Goal: Task Accomplishment & Management: Manage account settings

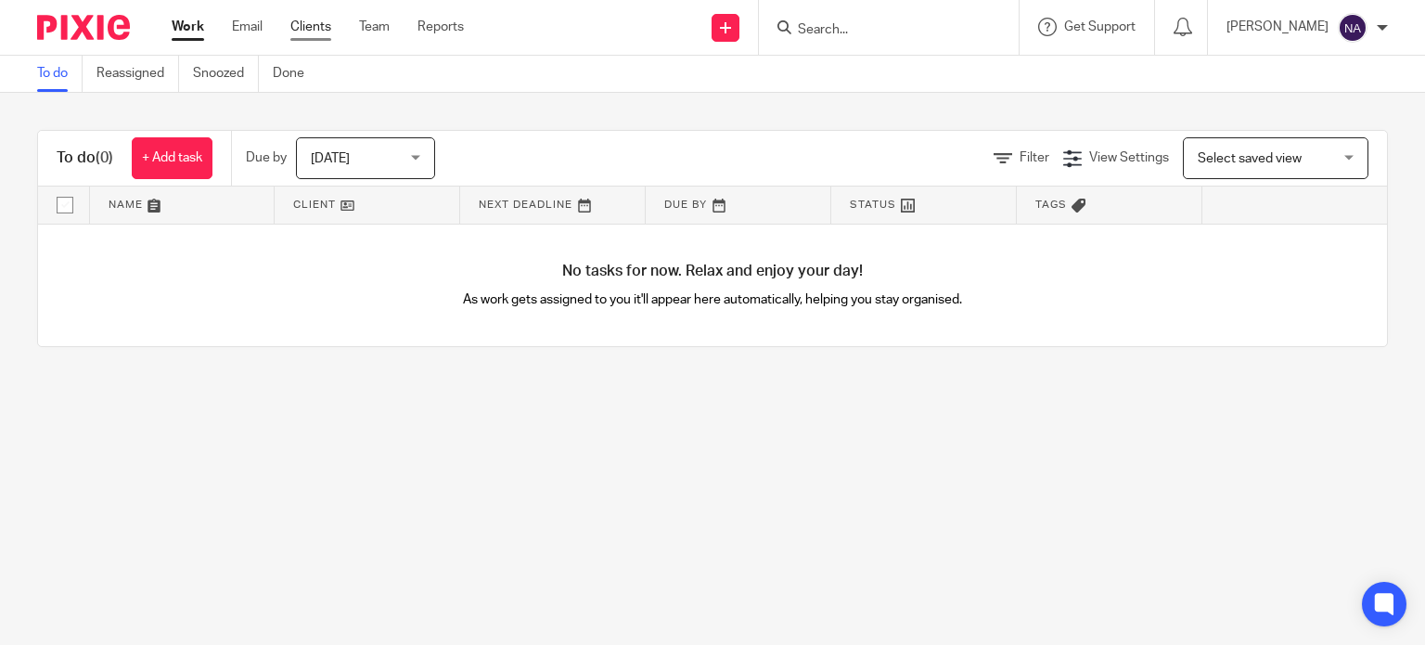
click at [300, 27] on link "Clients" at bounding box center [310, 27] width 41 height 19
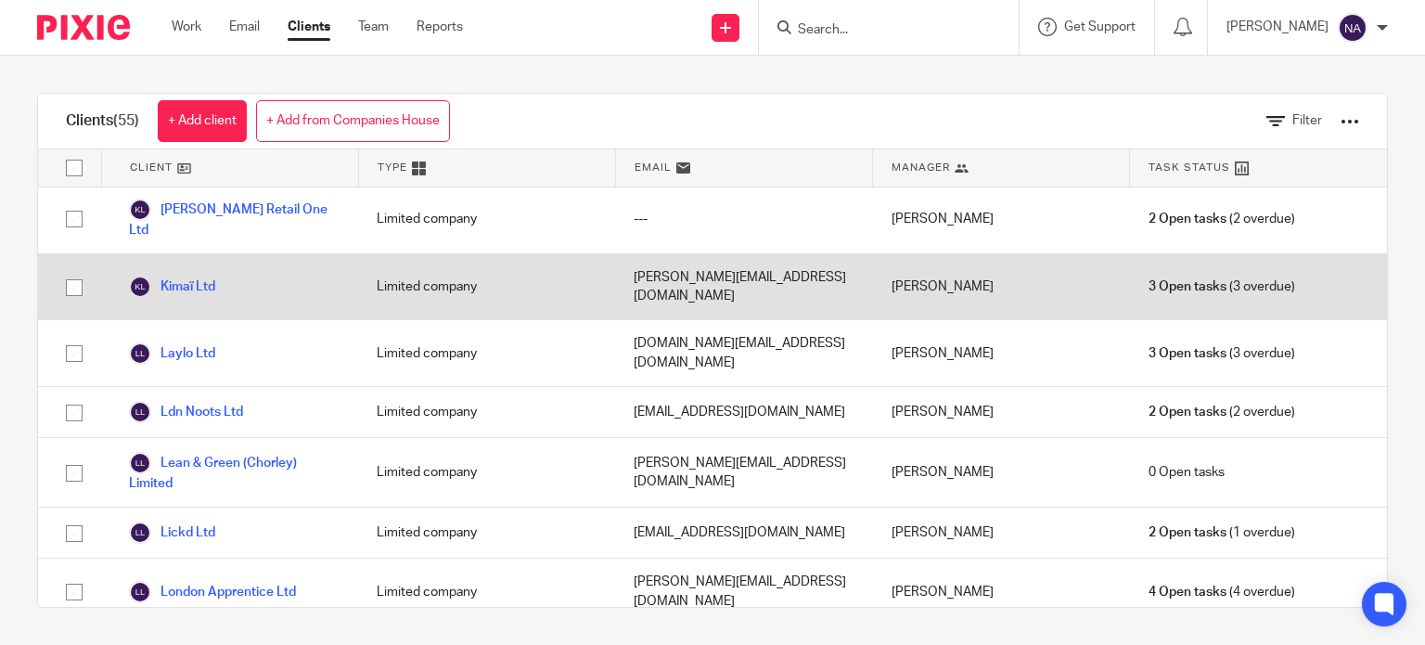
scroll to position [1391, 0]
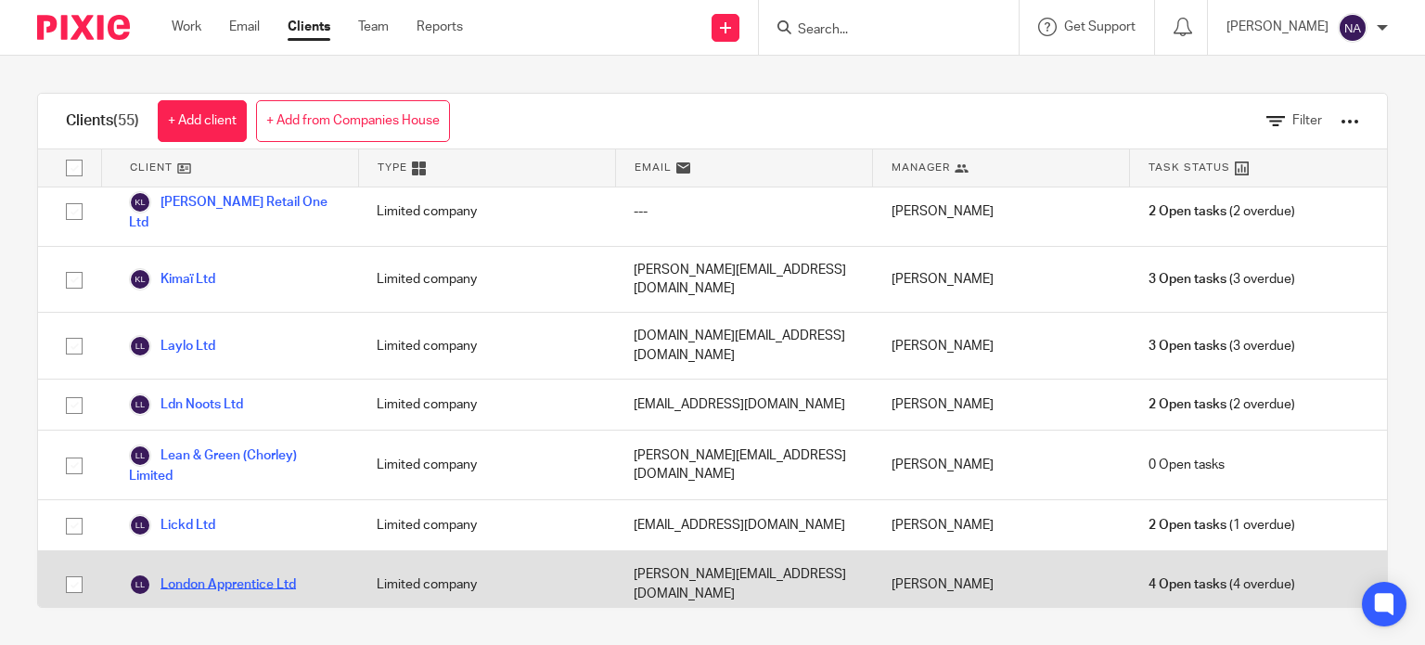
click at [274, 573] on link "London Apprentice Ltd" at bounding box center [212, 584] width 167 height 22
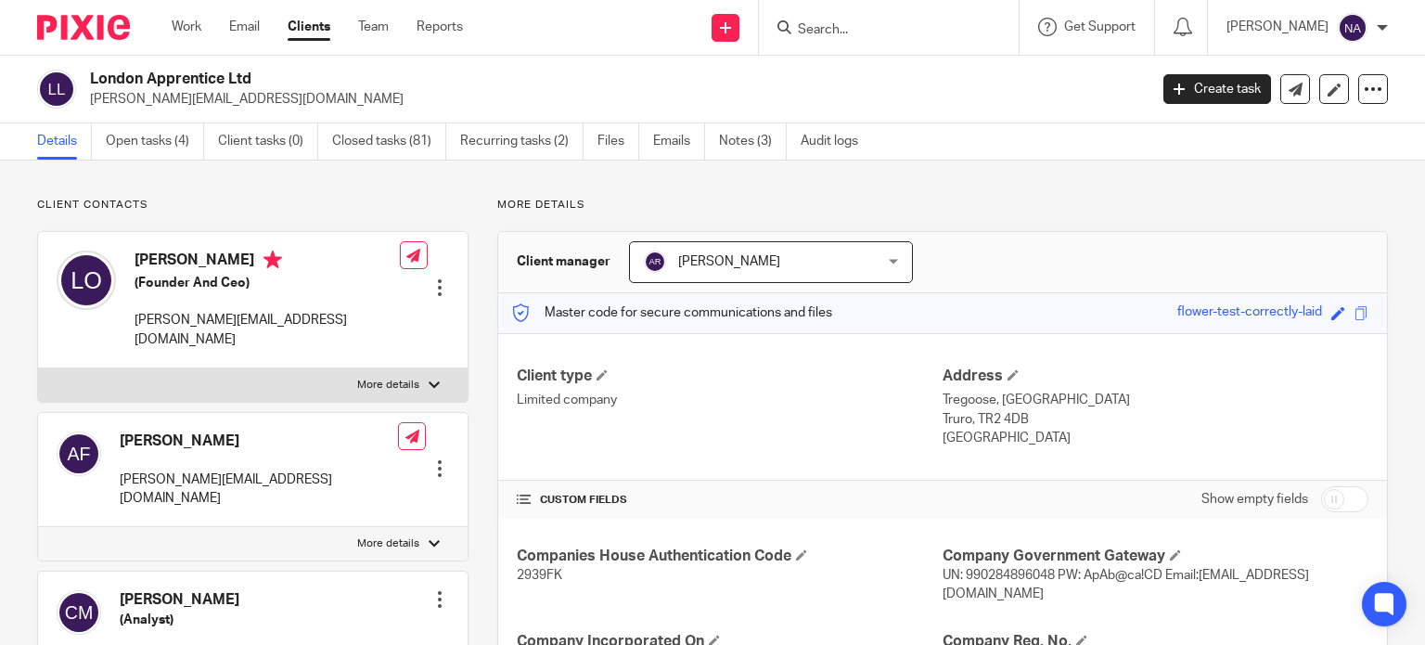
click at [733, 147] on link "Notes (3)" at bounding box center [753, 141] width 68 height 36
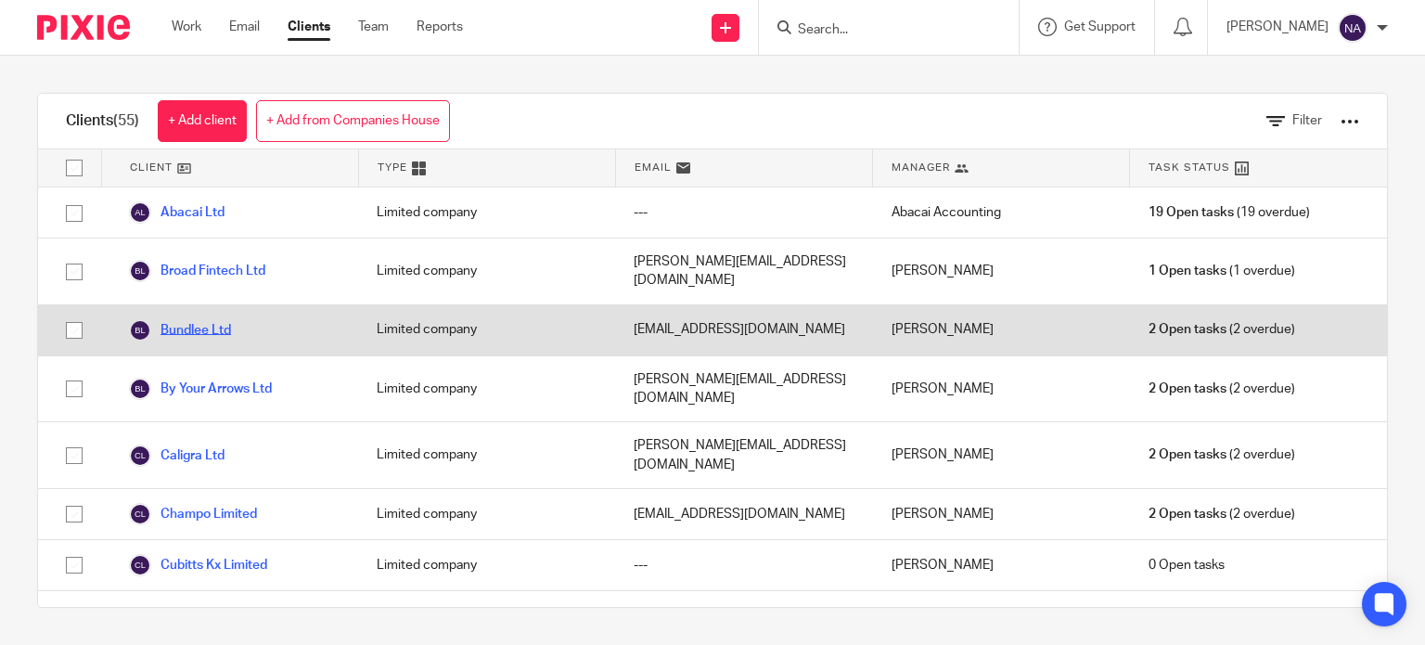
click at [204, 319] on link "Bundlee Ltd" at bounding box center [180, 330] width 102 height 22
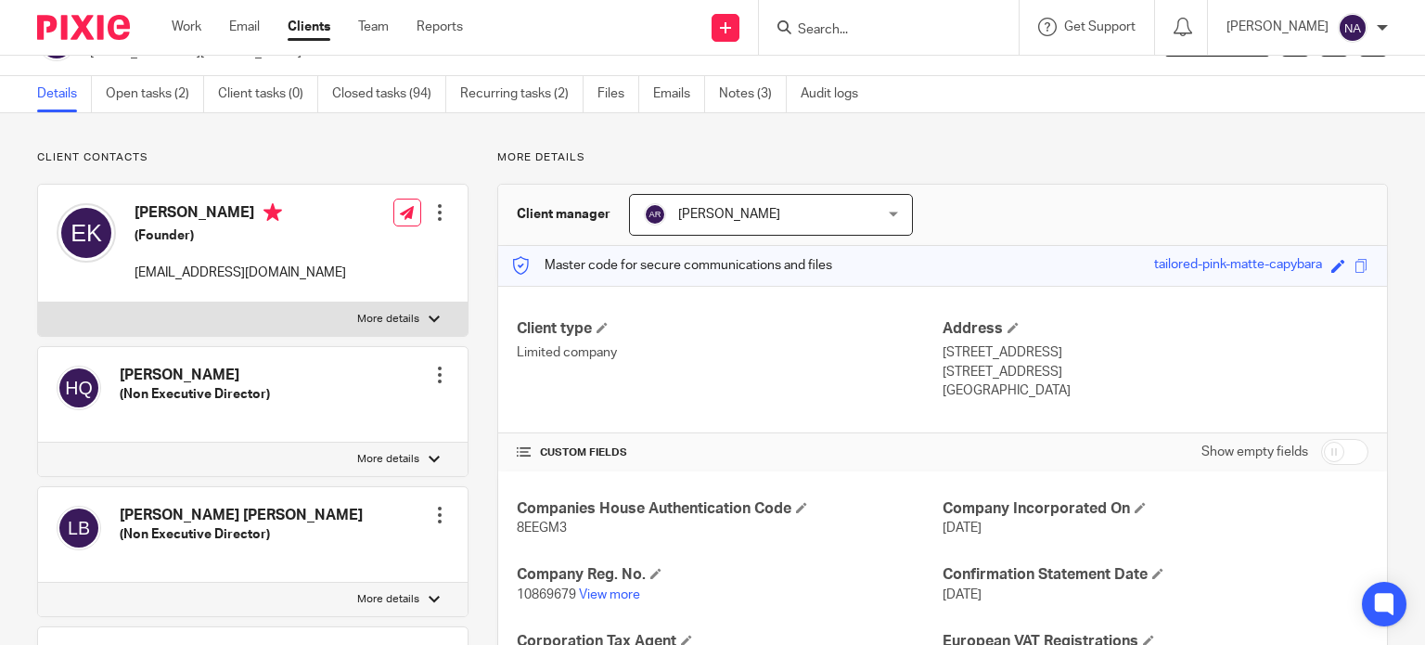
scroll to position [14, 0]
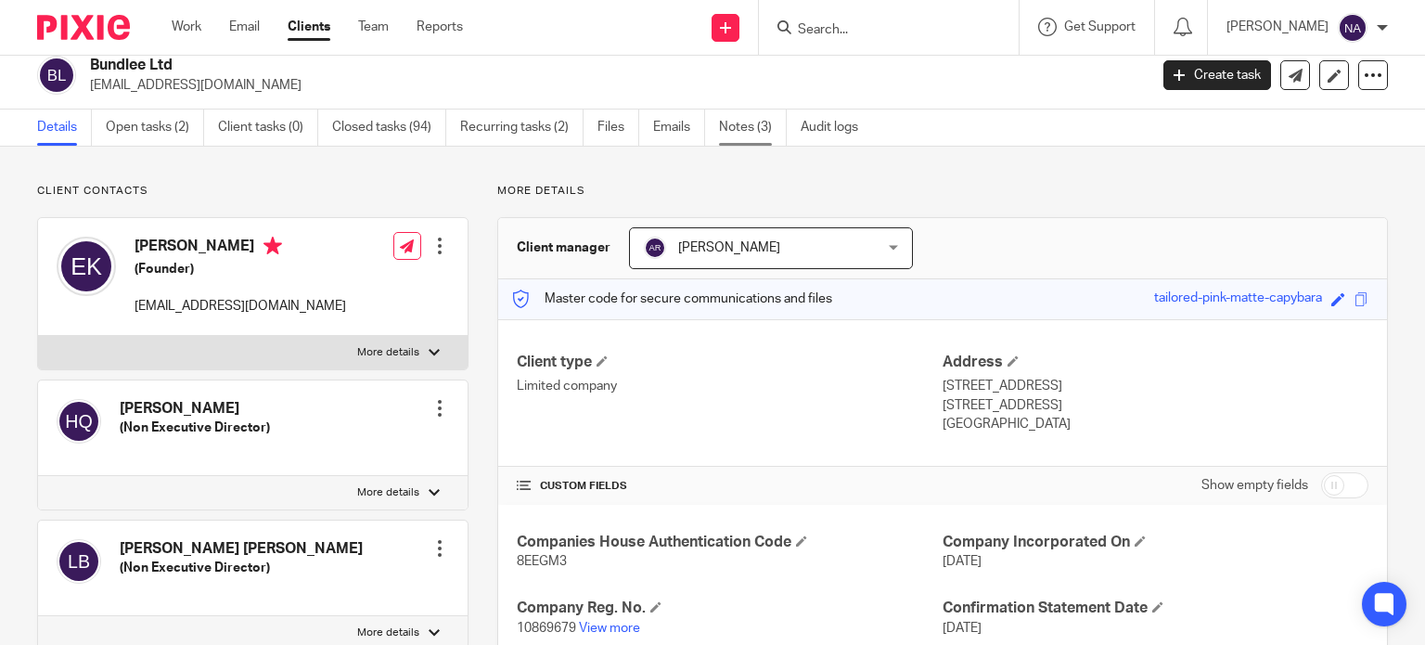
click at [732, 140] on link "Notes (3)" at bounding box center [753, 127] width 68 height 36
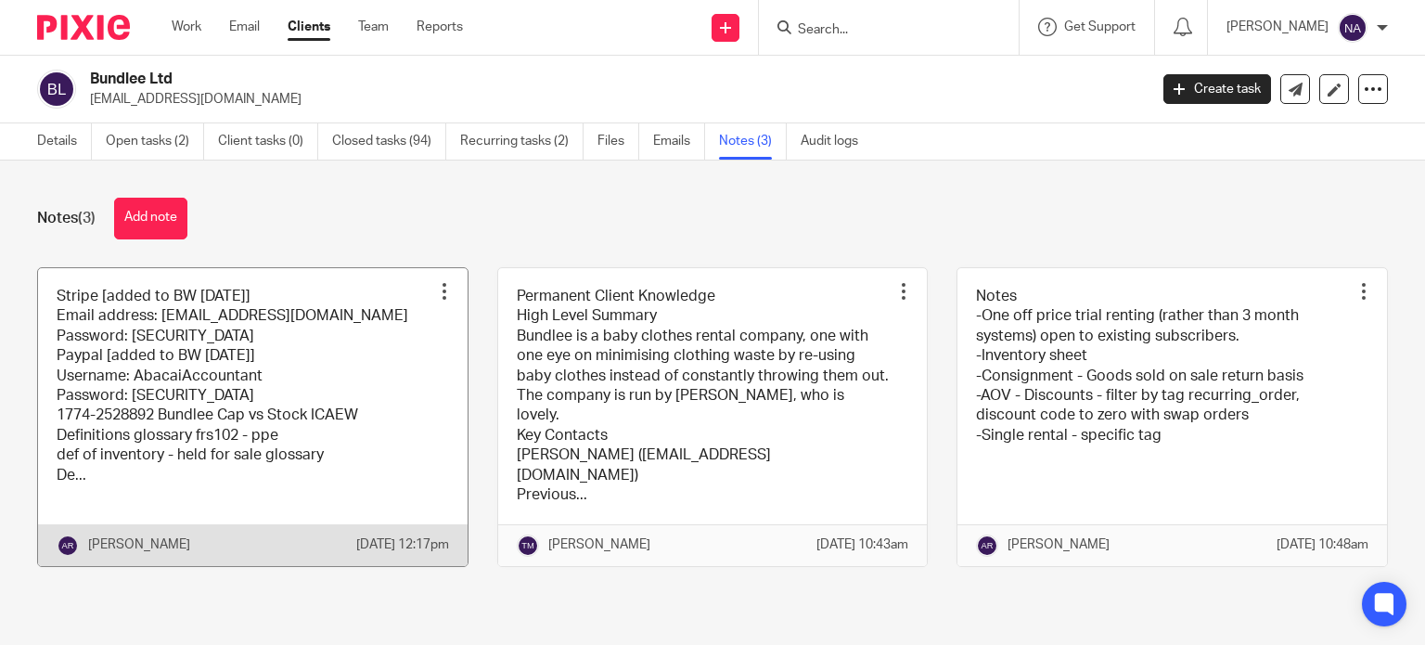
click at [327, 392] on link at bounding box center [252, 417] width 429 height 298
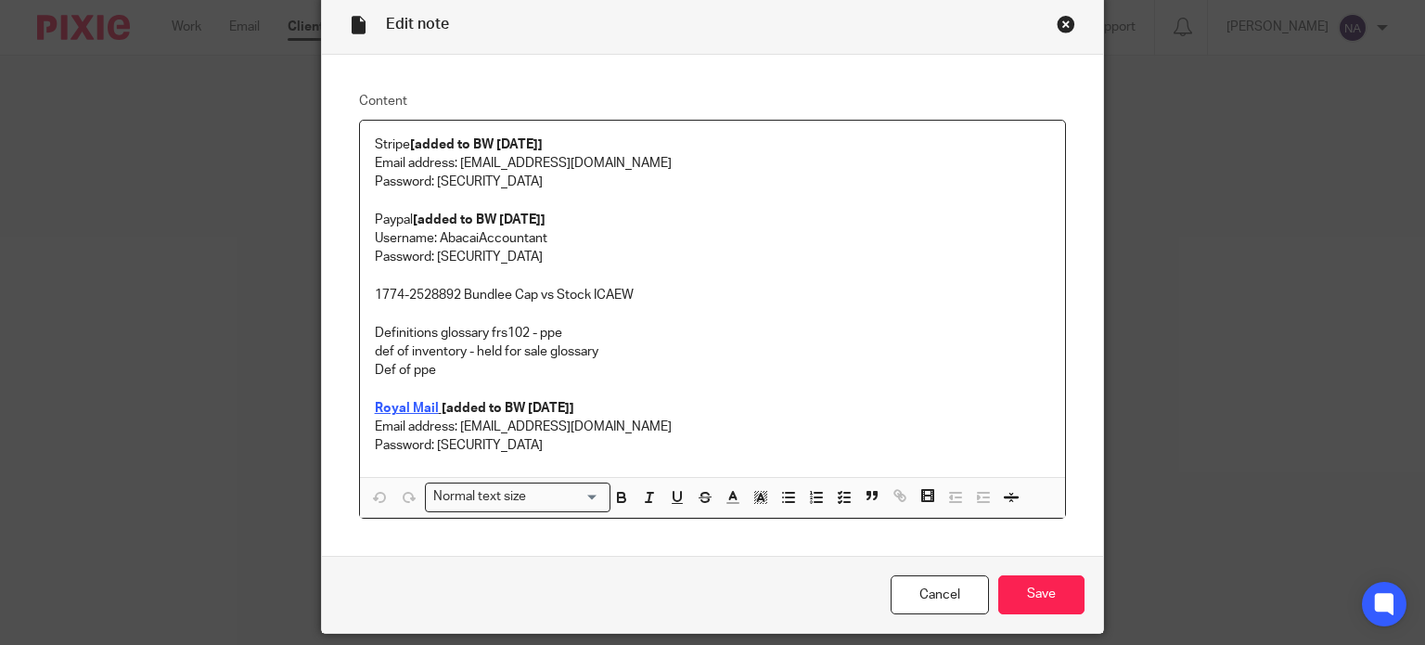
scroll to position [47, 0]
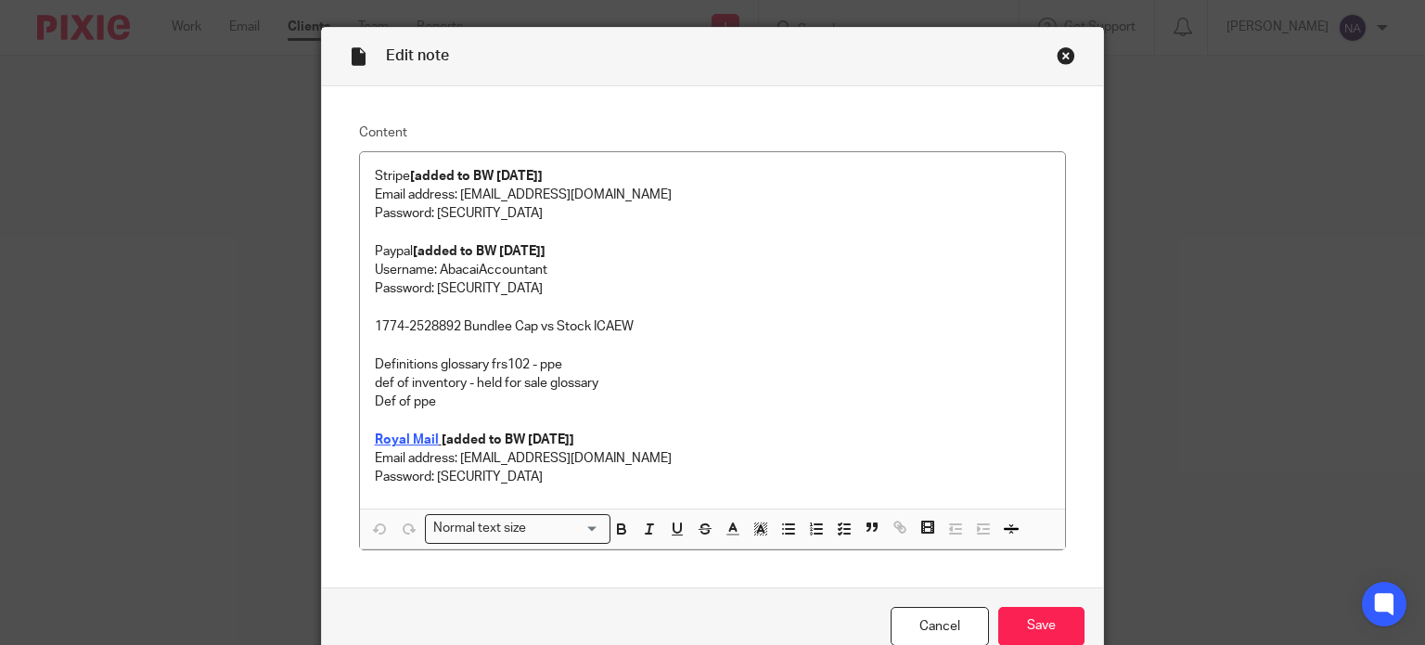
click at [1066, 57] on div "Close this dialog window" at bounding box center [1065, 55] width 19 height 19
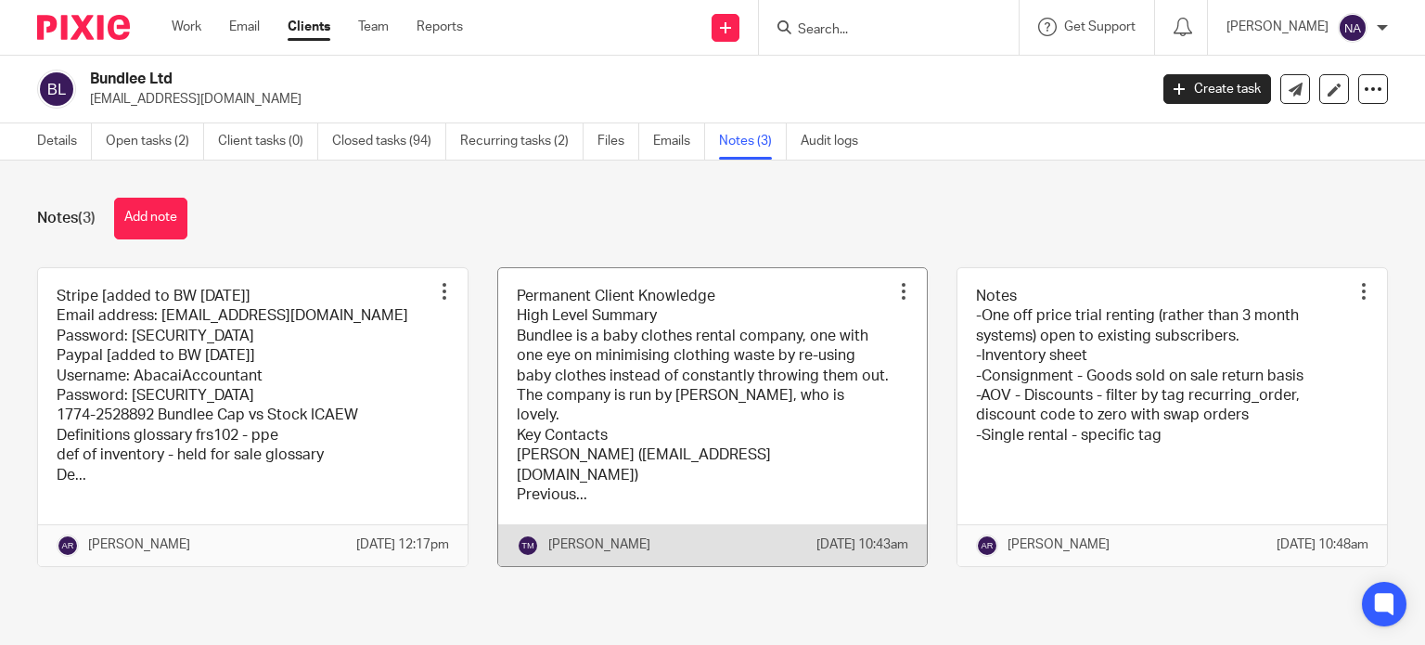
click at [764, 357] on link at bounding box center [712, 417] width 429 height 298
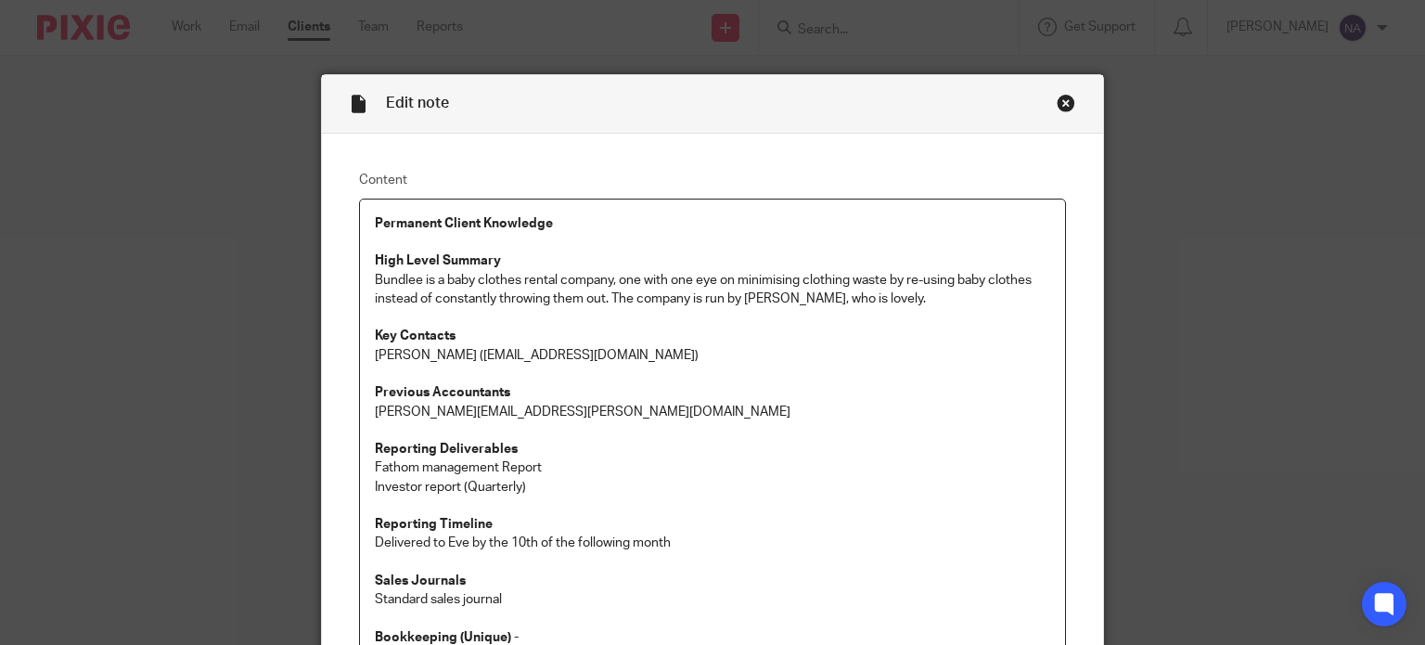
click at [1056, 107] on div "Close this dialog window" at bounding box center [1065, 103] width 19 height 19
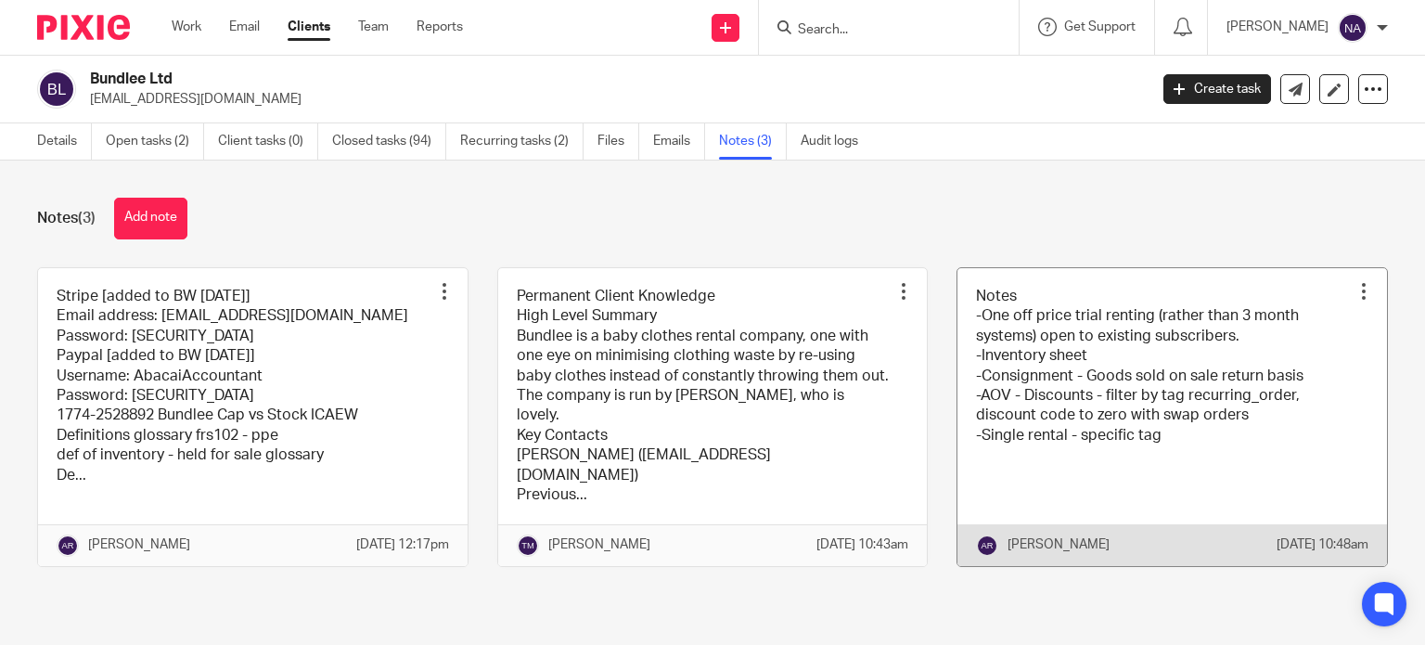
click at [1024, 333] on link at bounding box center [1171, 417] width 429 height 298
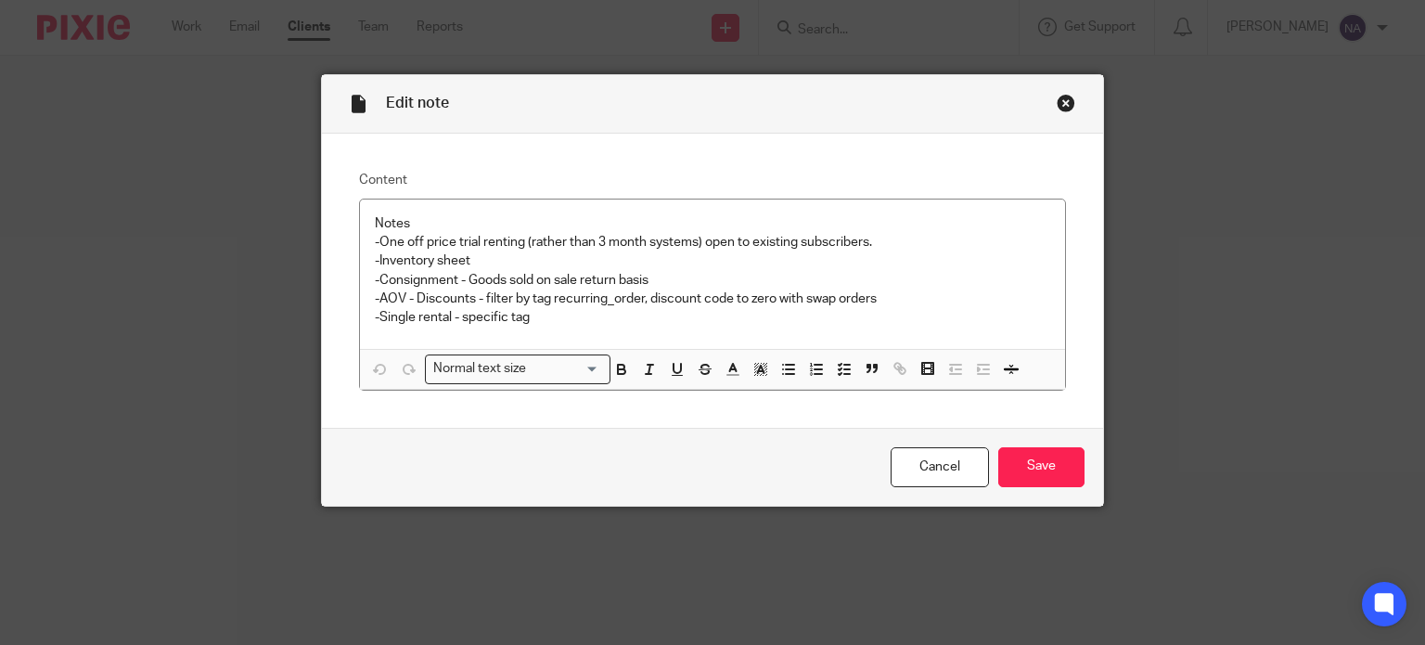
click at [1058, 108] on div "Close this dialog window" at bounding box center [1065, 103] width 19 height 19
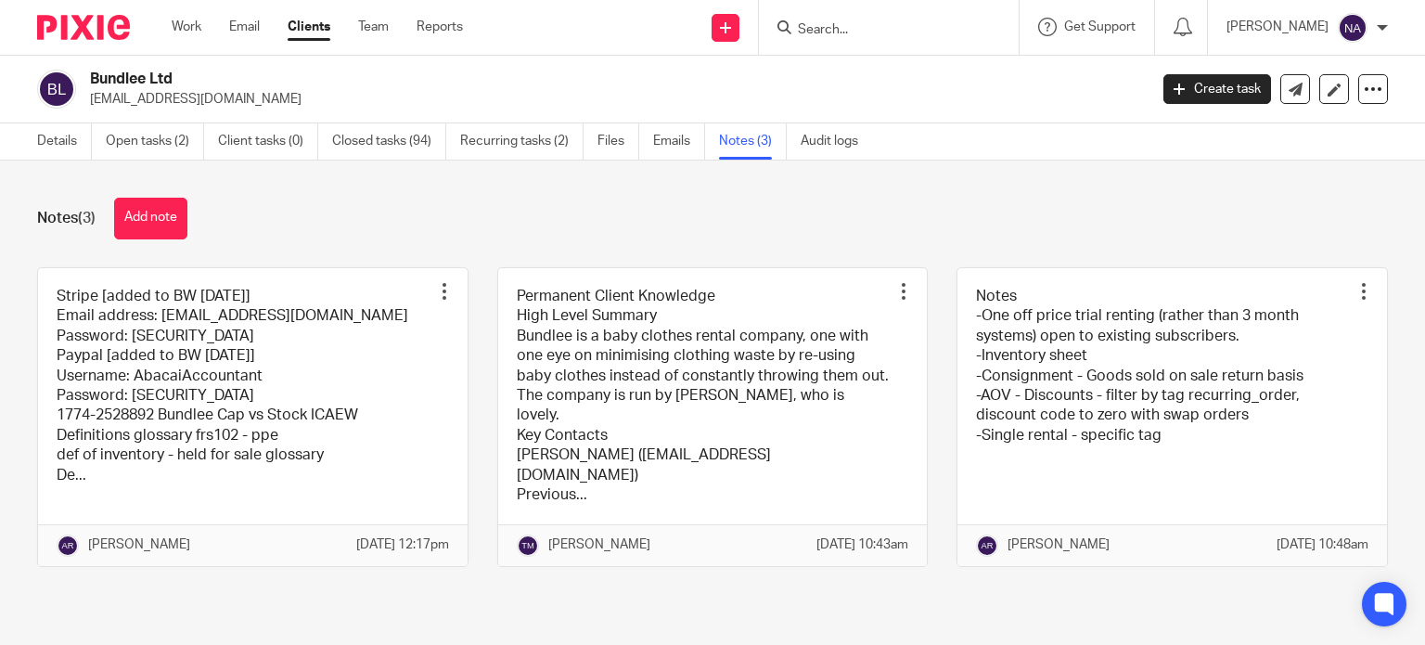
click at [15, 142] on div "Details Open tasks (2) Client tasks (0) Closed tasks (94) Recurring tasks (2) F…" at bounding box center [452, 141] width 904 height 36
click at [22, 146] on div "Details Open tasks (2) Client tasks (0) Closed tasks (94) Recurring tasks (2) F…" at bounding box center [452, 141] width 904 height 36
click at [45, 149] on link "Details" at bounding box center [64, 141] width 55 height 36
